Goal: Information Seeking & Learning: Understand process/instructions

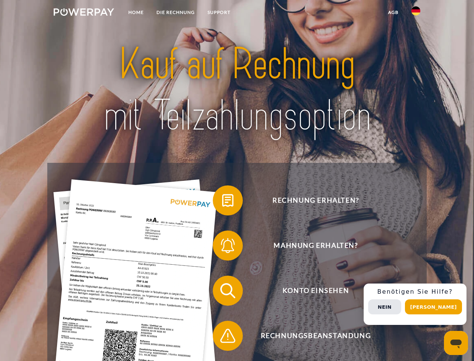
click at [84, 13] on img at bounding box center [84, 12] width 60 height 8
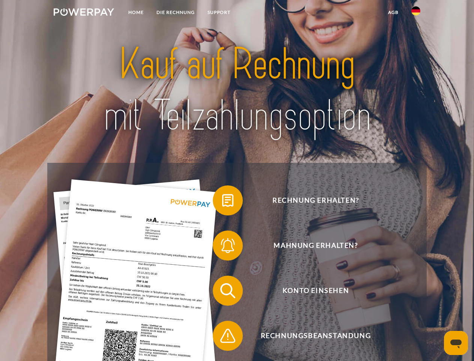
click at [416, 13] on img at bounding box center [416, 10] width 9 height 9
click at [393, 12] on link "agb" at bounding box center [393, 13] width 23 height 14
click at [222, 202] on span at bounding box center [217, 200] width 38 height 38
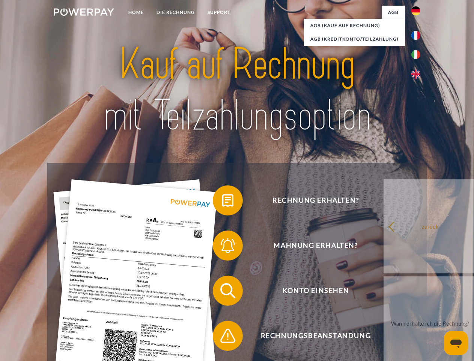
click at [222, 247] on span at bounding box center [217, 245] width 38 height 38
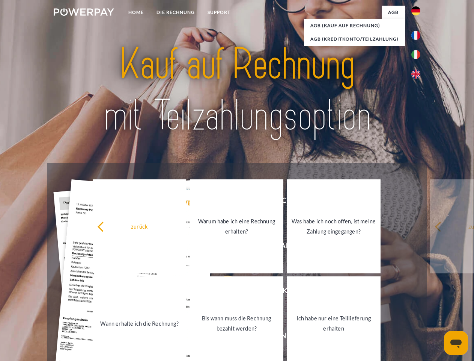
click at [222, 292] on link "Bis wann muss die Rechnung bezahlt werden?" at bounding box center [237, 323] width 94 height 94
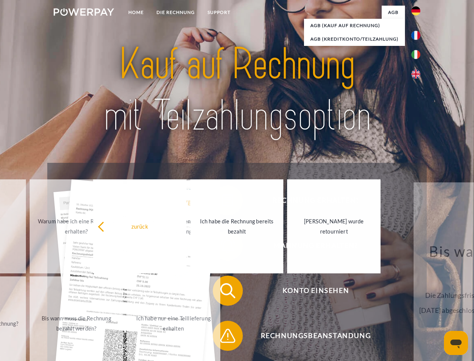
click at [222, 337] on span at bounding box center [217, 336] width 38 height 38
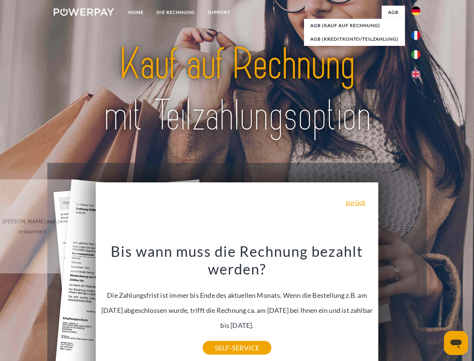
click at [418, 304] on div "Rechnung erhalten? Mahnung erhalten? Konto einsehen" at bounding box center [236, 313] width 379 height 300
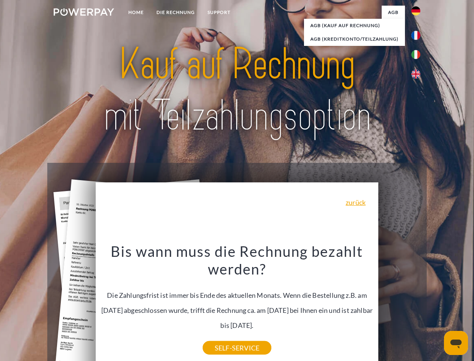
click at [400, 305] on span "Konto einsehen" at bounding box center [316, 290] width 184 height 30
click at [436, 306] on header "Home DIE RECHNUNG SUPPORT" at bounding box center [237, 259] width 474 height 519
